Goal: Obtain resource: Obtain resource

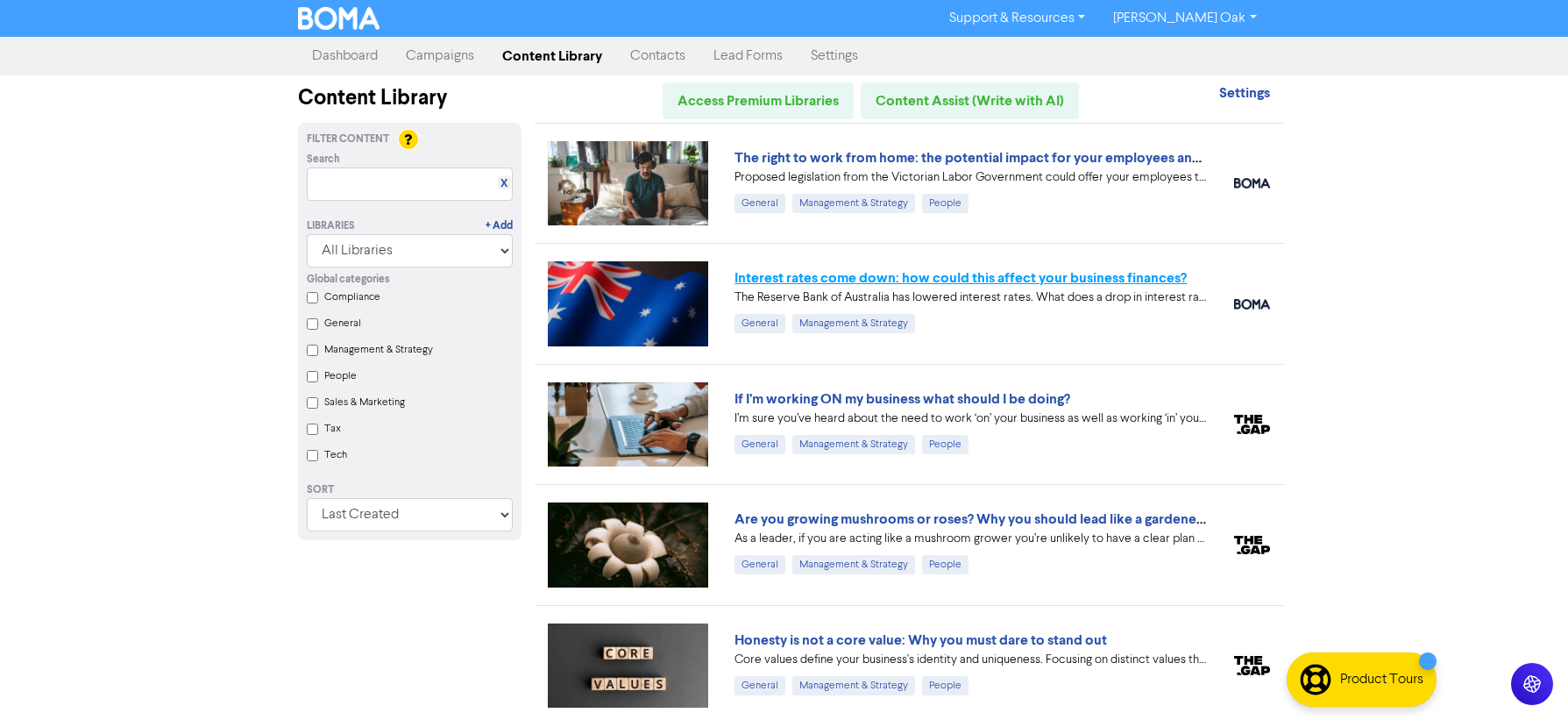
click at [847, 280] on link "Interest rates come down: how could this affect your business finances?" at bounding box center [960, 278] width 452 height 18
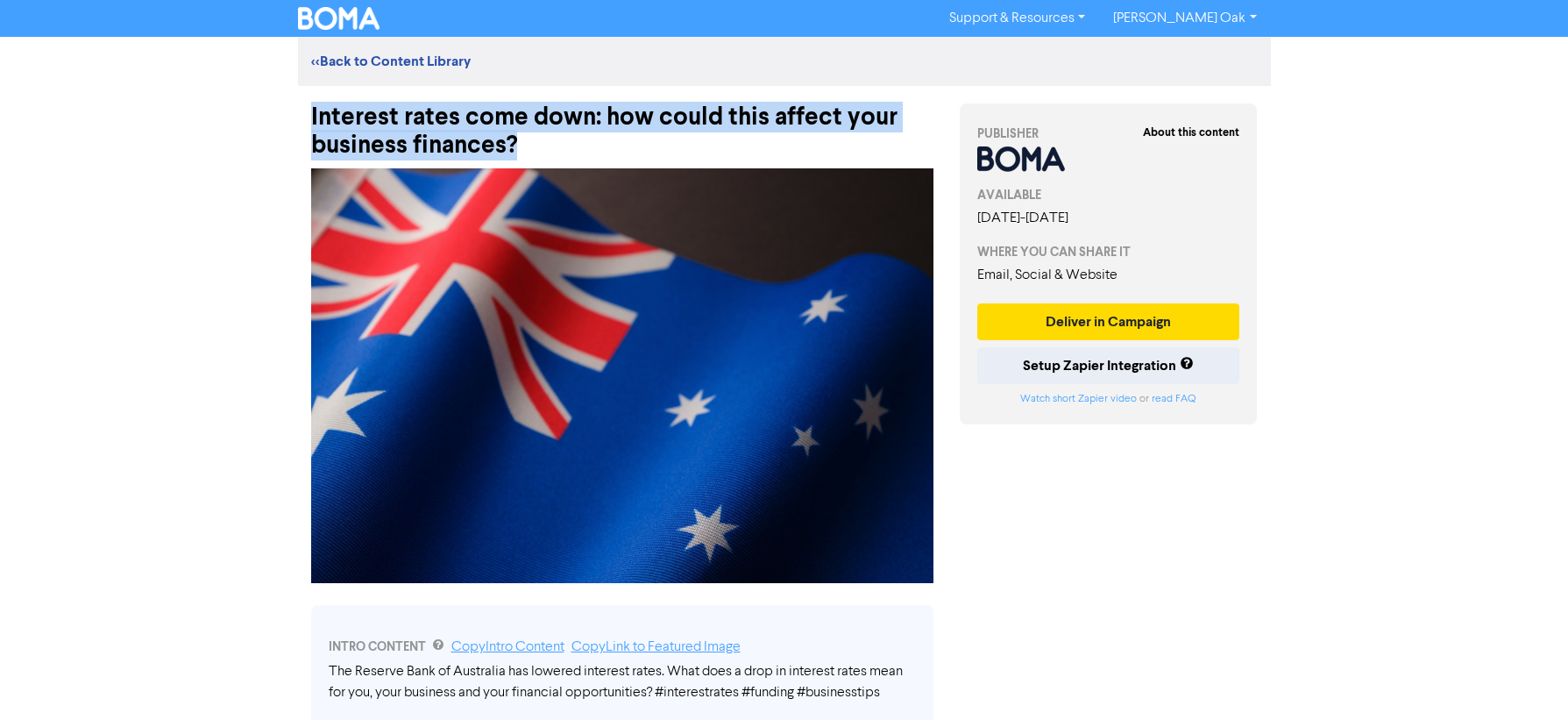
drag, startPoint x: 563, startPoint y: 150, endPoint x: 295, endPoint y: 123, distance: 269.4
copy div "Interest rates come down: how could this affect your business finances?"
click at [590, 342] on img at bounding box center [623, 376] width 623 height 414
click at [562, 326] on img at bounding box center [623, 376] width 623 height 414
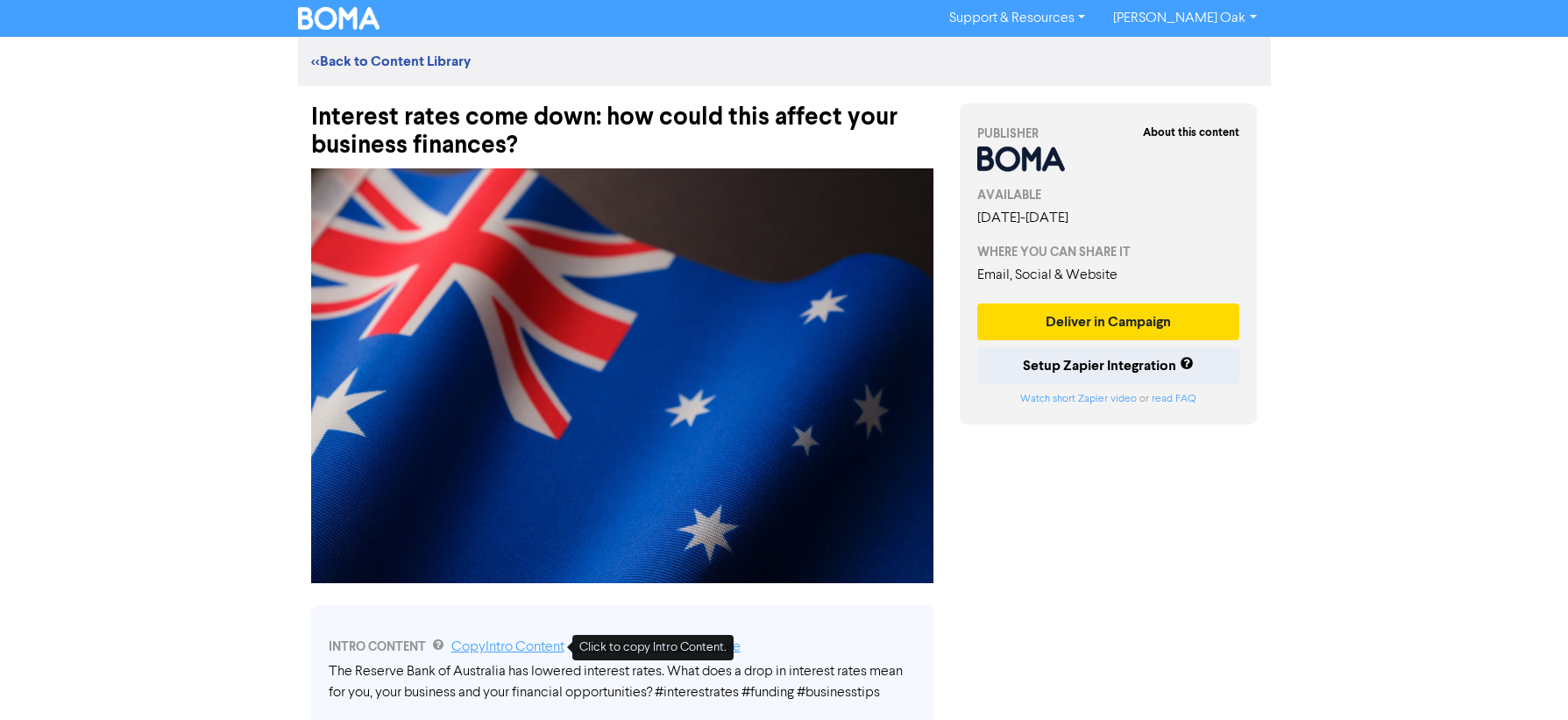
click at [494, 649] on link "Copy Intro Content" at bounding box center [508, 647] width 113 height 14
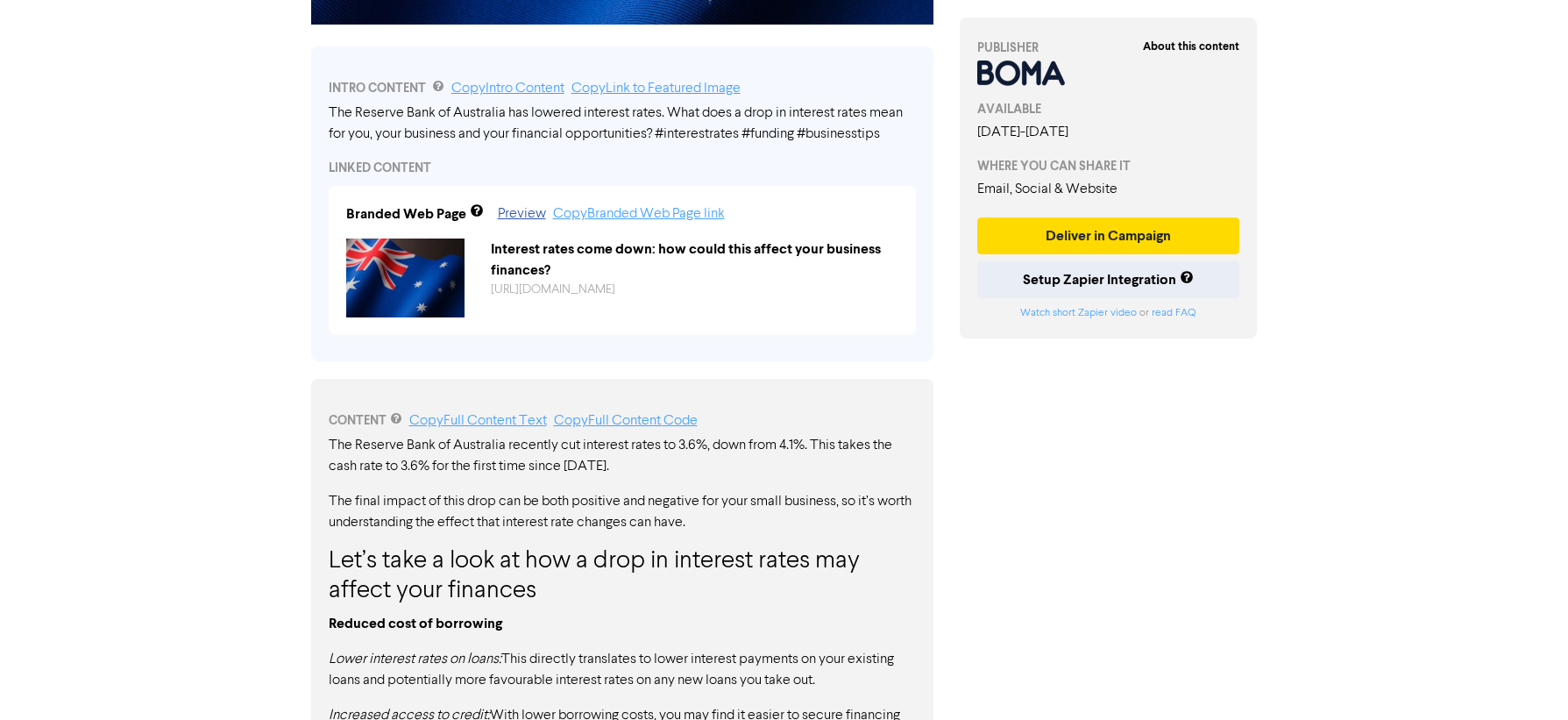
scroll to position [702, 0]
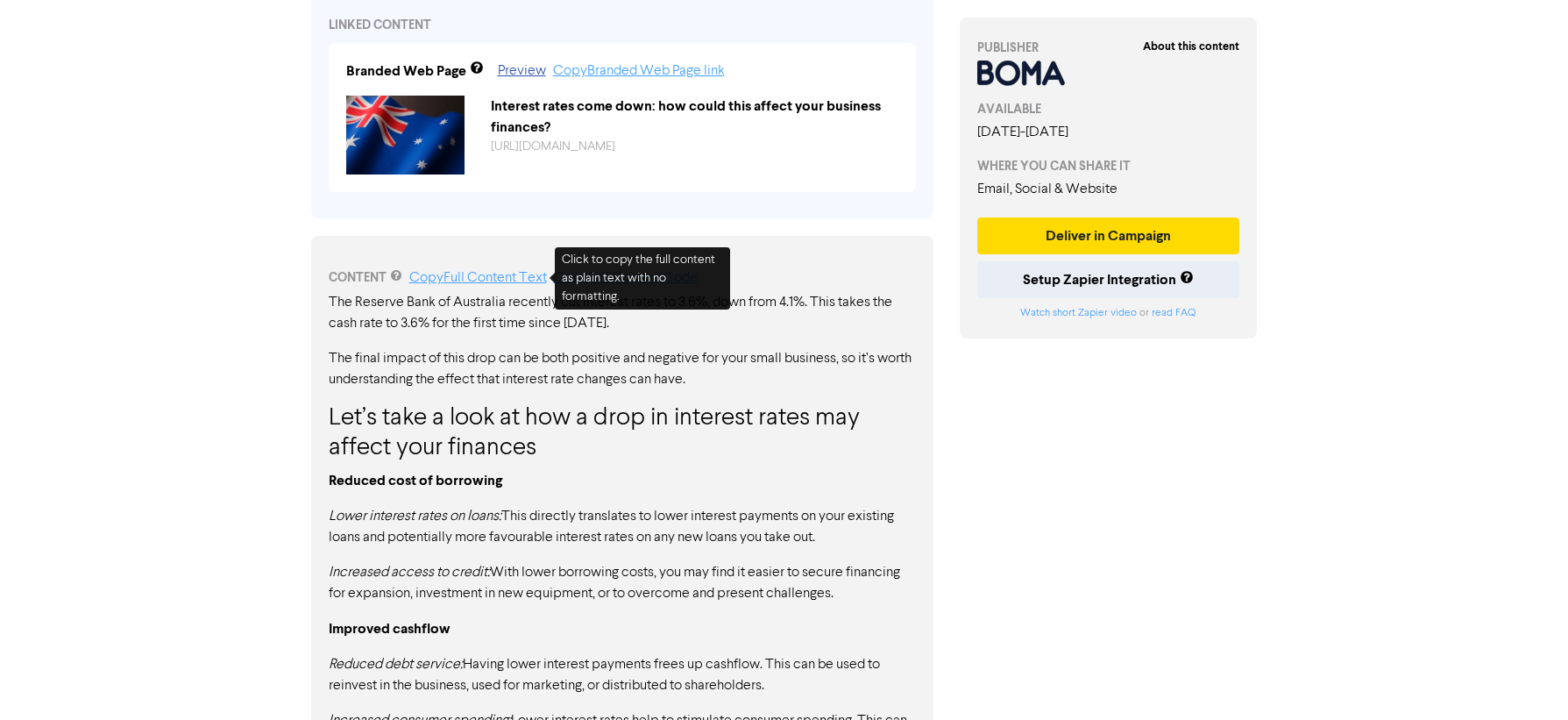
click at [461, 275] on link "Copy Full Content Text" at bounding box center [478, 277] width 137 height 14
